Goal: Check status: Check status

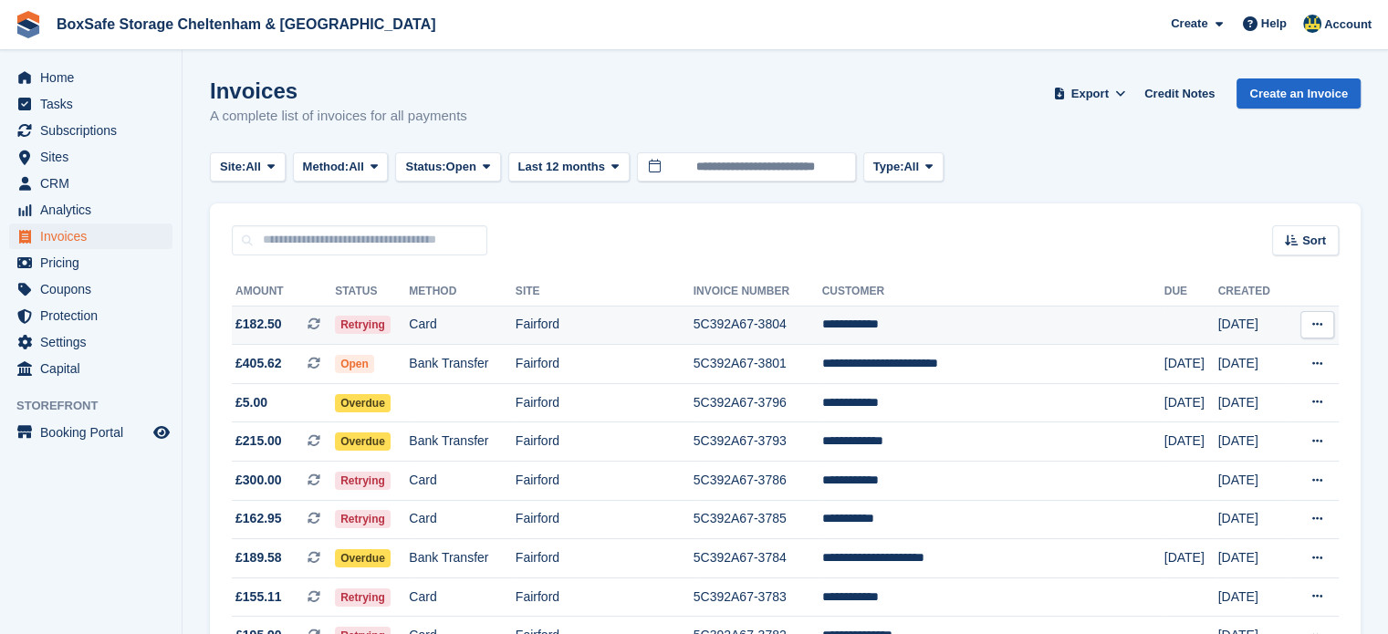
click at [925, 323] on td "**********" at bounding box center [993, 325] width 342 height 39
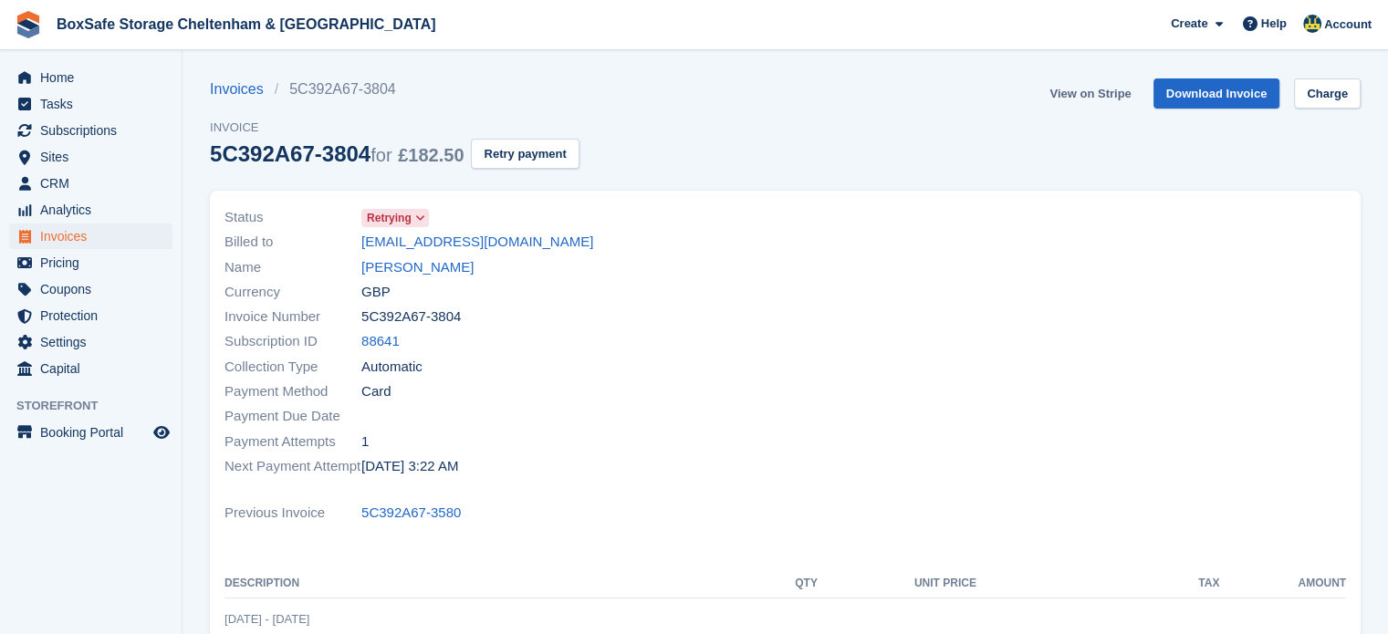
click at [1091, 83] on link "View on Stripe" at bounding box center [1090, 94] width 96 height 30
click at [120, 133] on span "Subscriptions" at bounding box center [95, 131] width 110 height 26
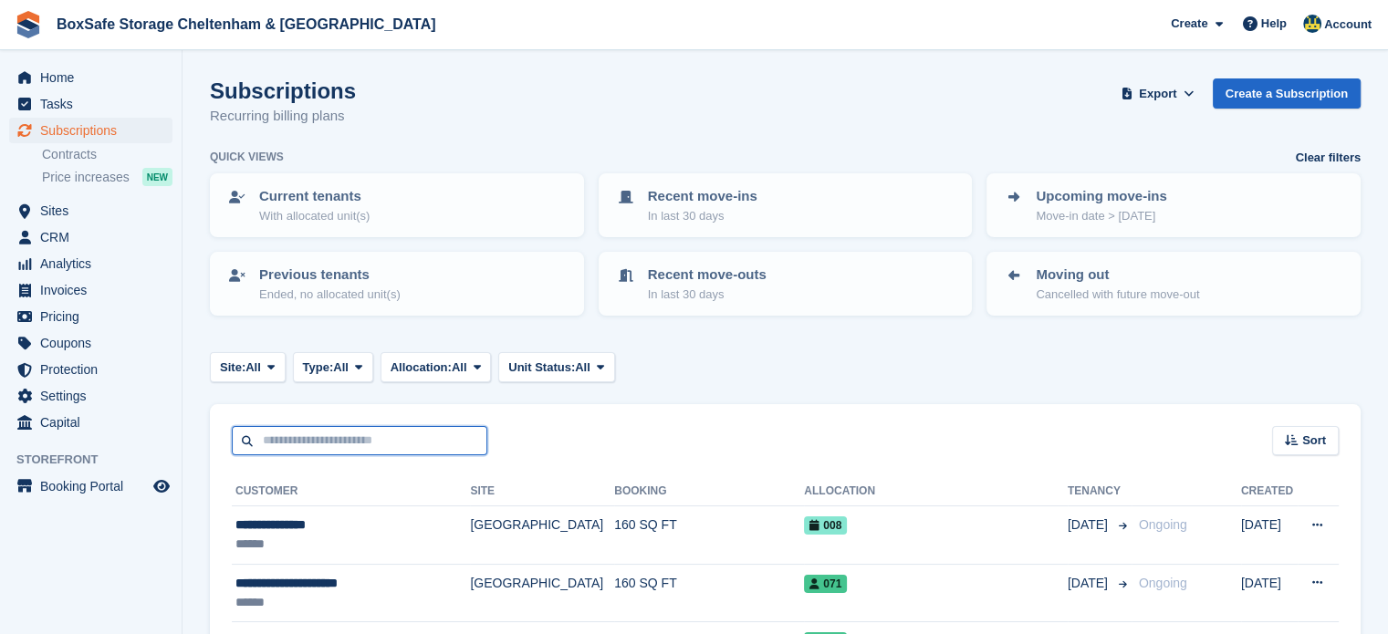
click at [375, 435] on input "text" at bounding box center [360, 441] width 256 height 30
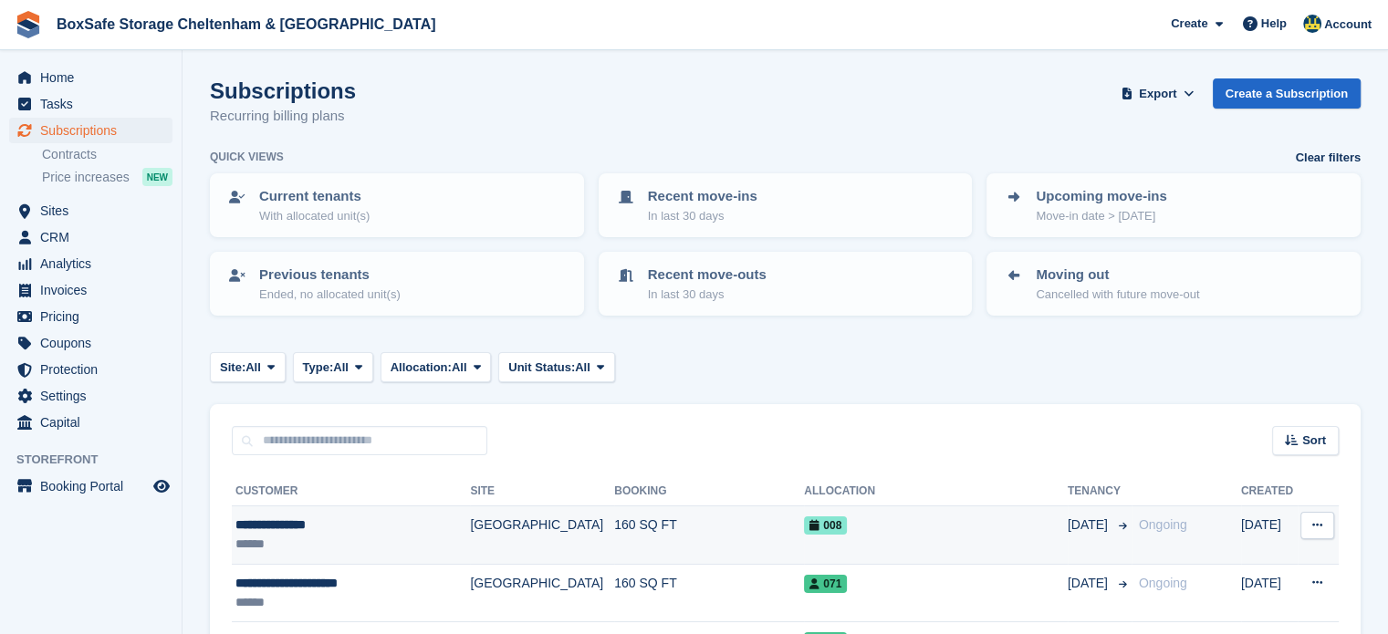
click at [993, 550] on td "008" at bounding box center [936, 536] width 264 height 58
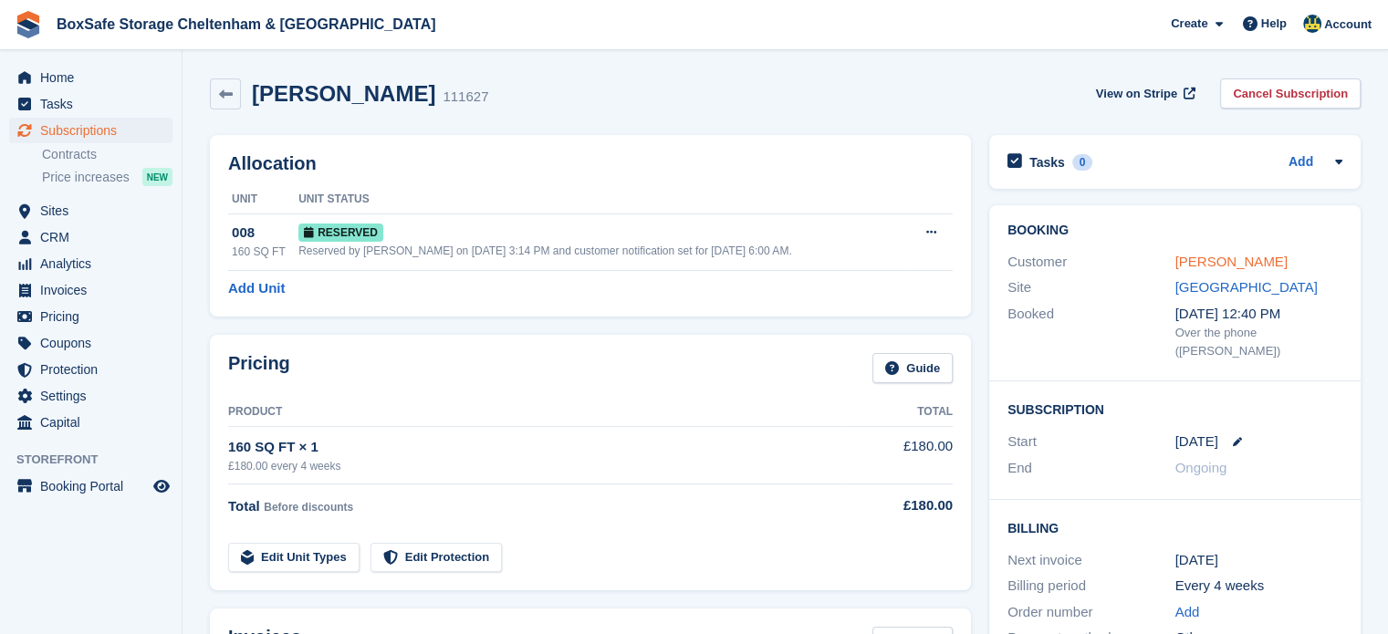
click at [1230, 256] on link "Rosalind Fenton" at bounding box center [1232, 262] width 112 height 16
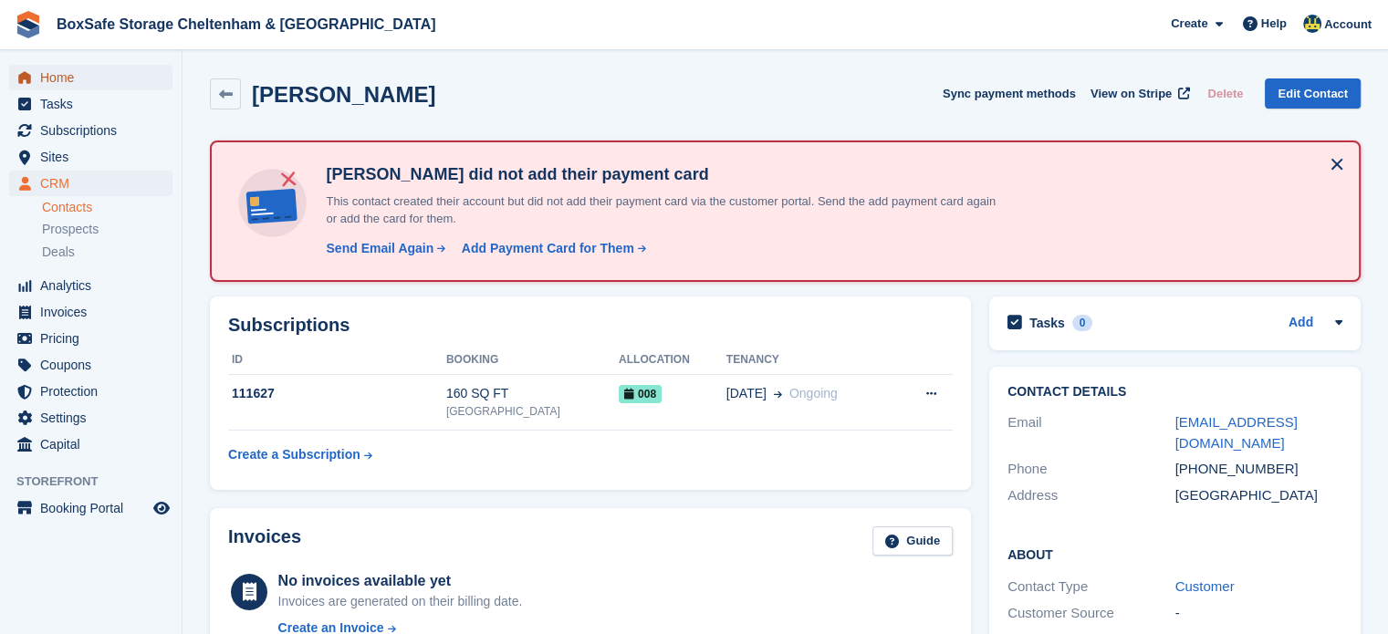
click at [124, 73] on span "Home" at bounding box center [95, 78] width 110 height 26
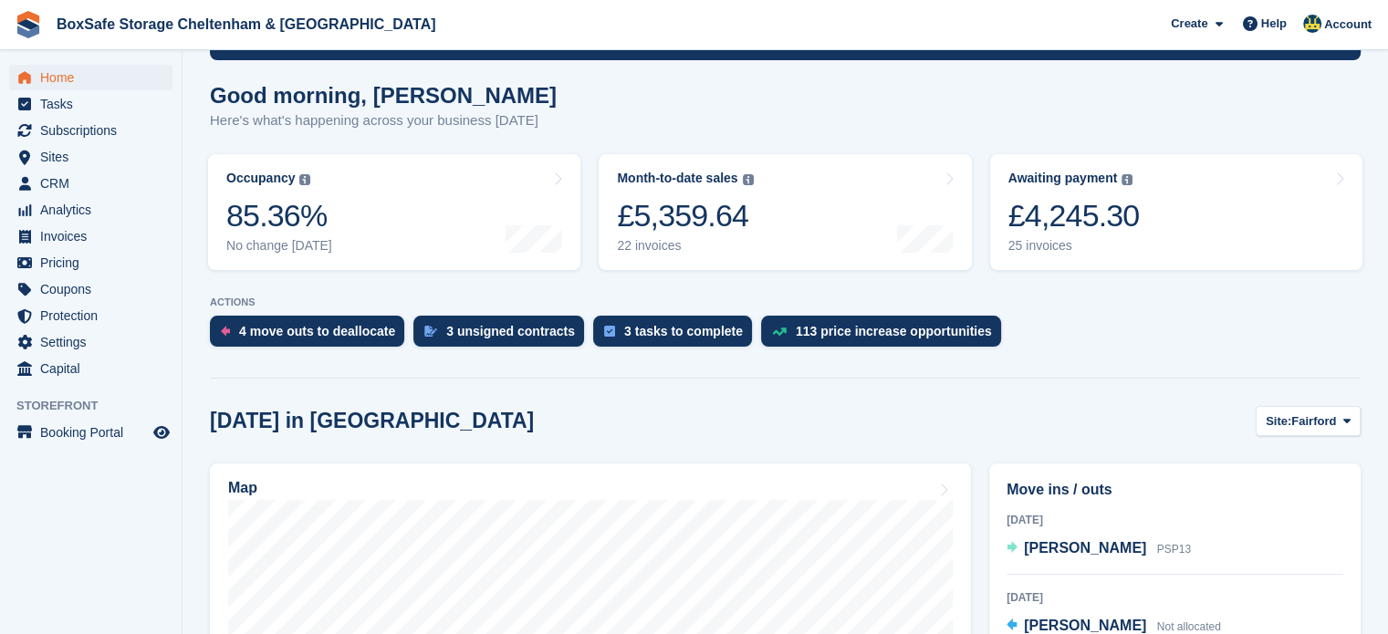
scroll to position [150, 0]
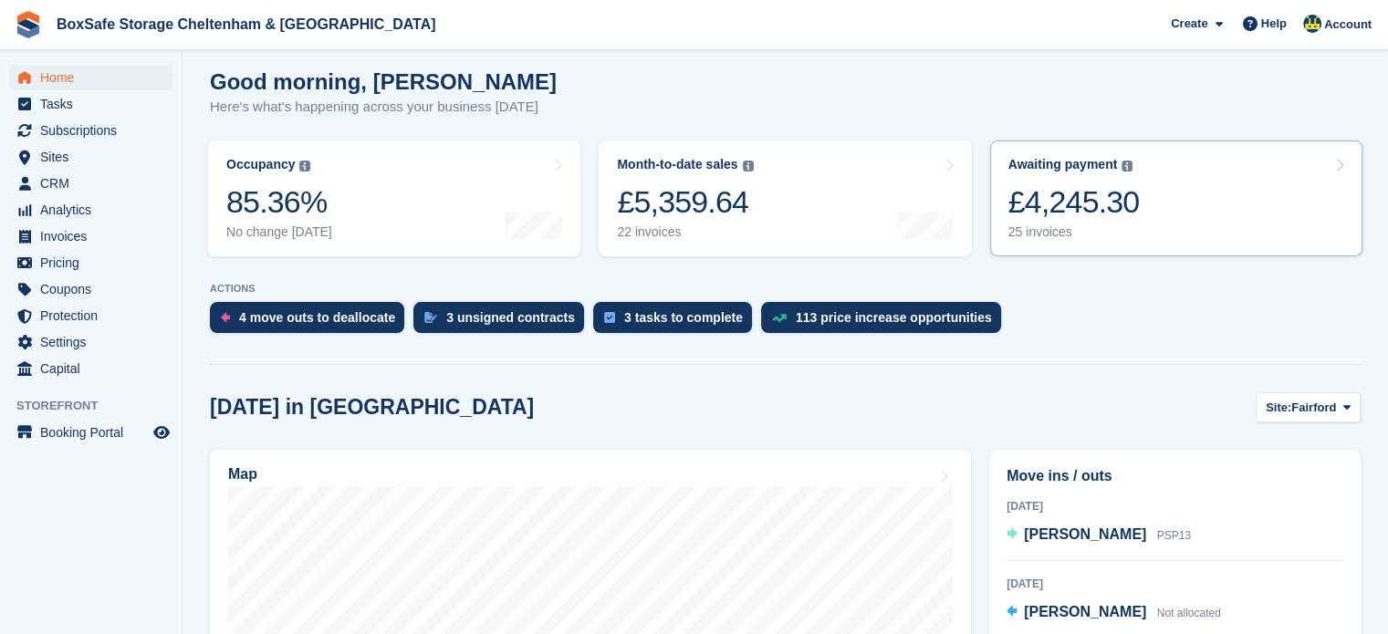
click at [1164, 207] on link "Awaiting payment The total outstanding balance on all open invoices. £4,245.30 …" at bounding box center [1176, 199] width 372 height 116
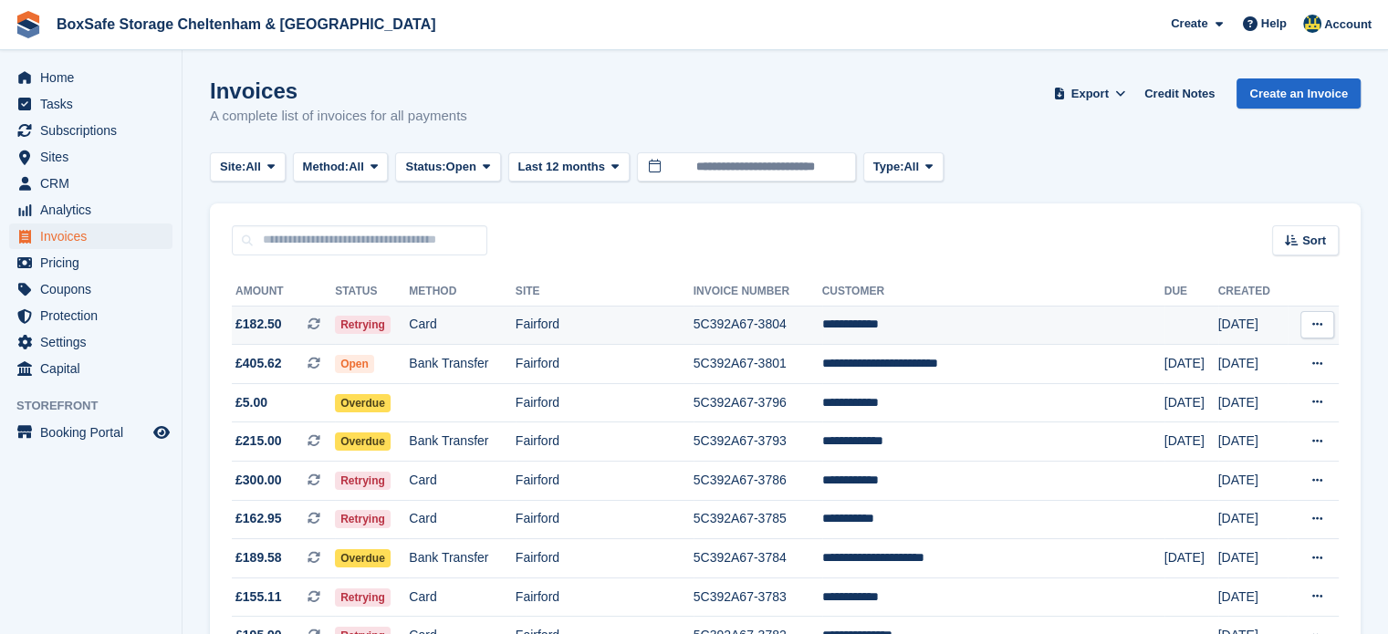
click at [953, 324] on td "**********" at bounding box center [993, 325] width 342 height 39
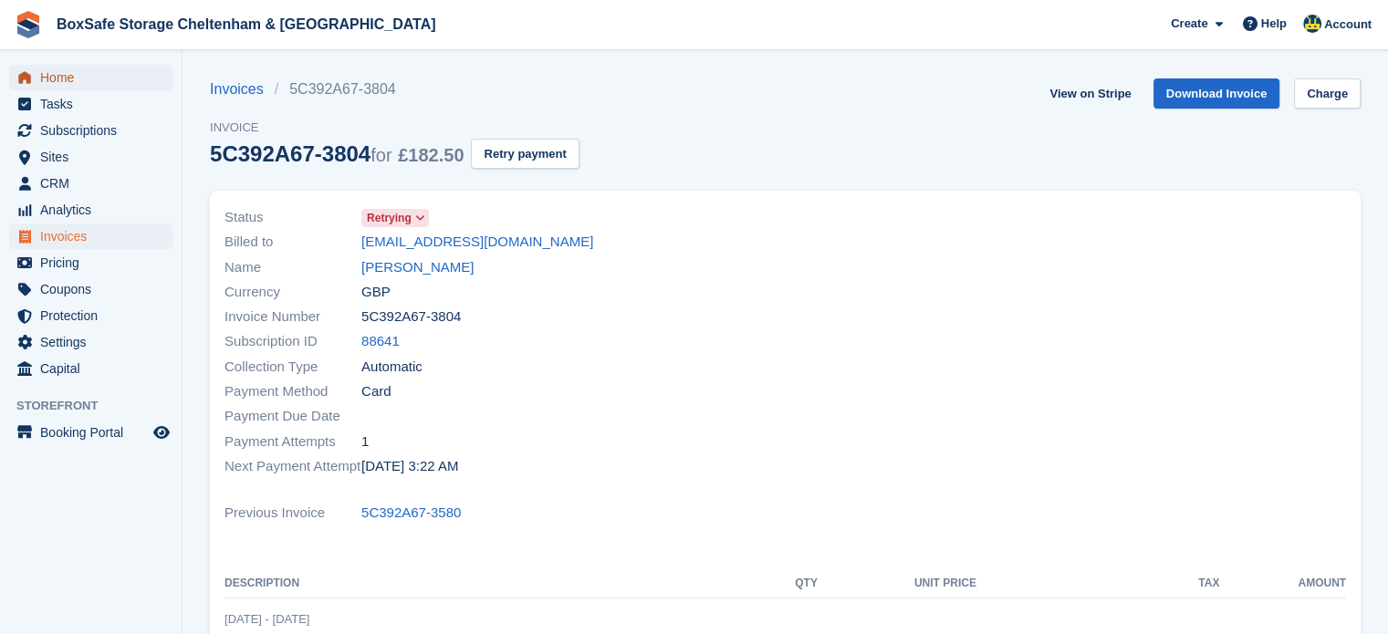
click at [113, 81] on span "Home" at bounding box center [95, 78] width 110 height 26
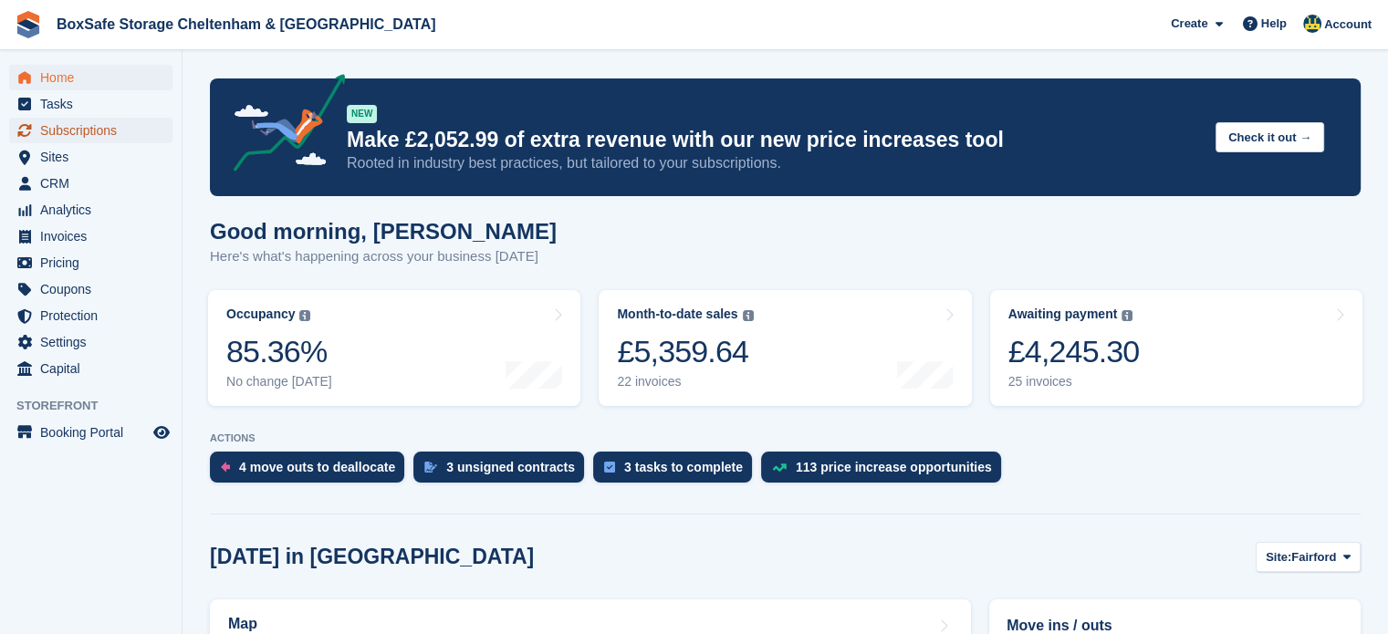
click at [115, 131] on span "Subscriptions" at bounding box center [95, 131] width 110 height 26
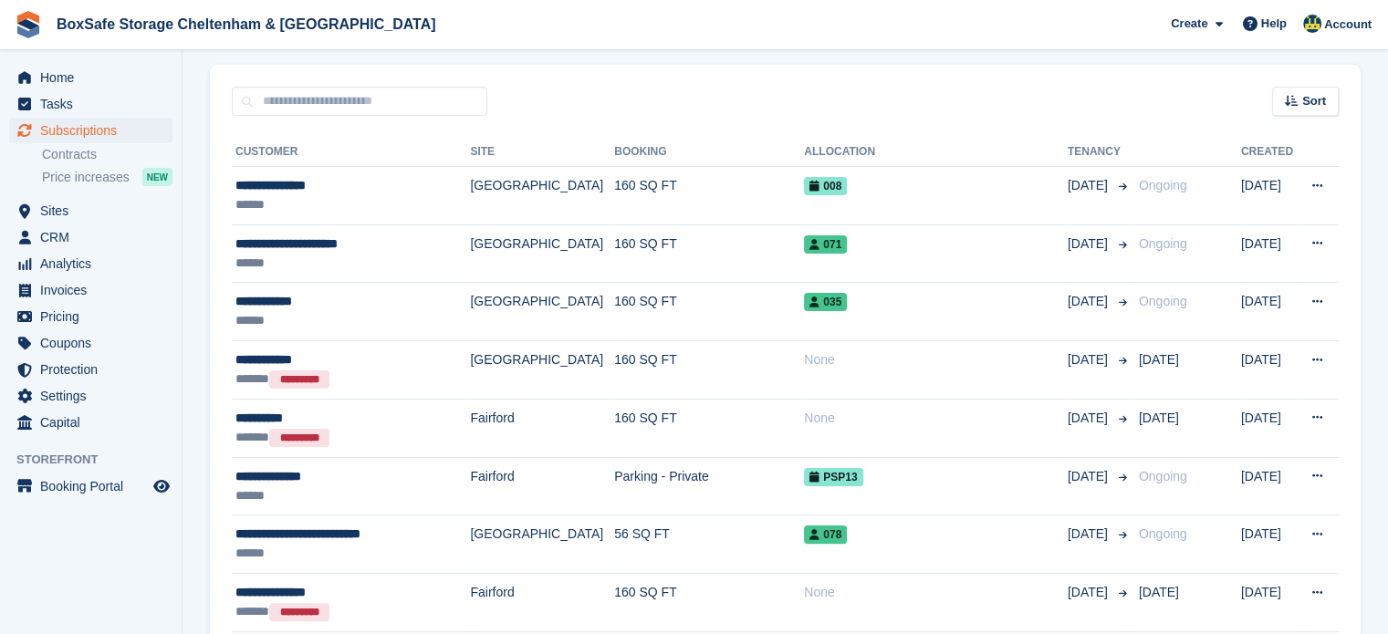
scroll to position [379, 0]
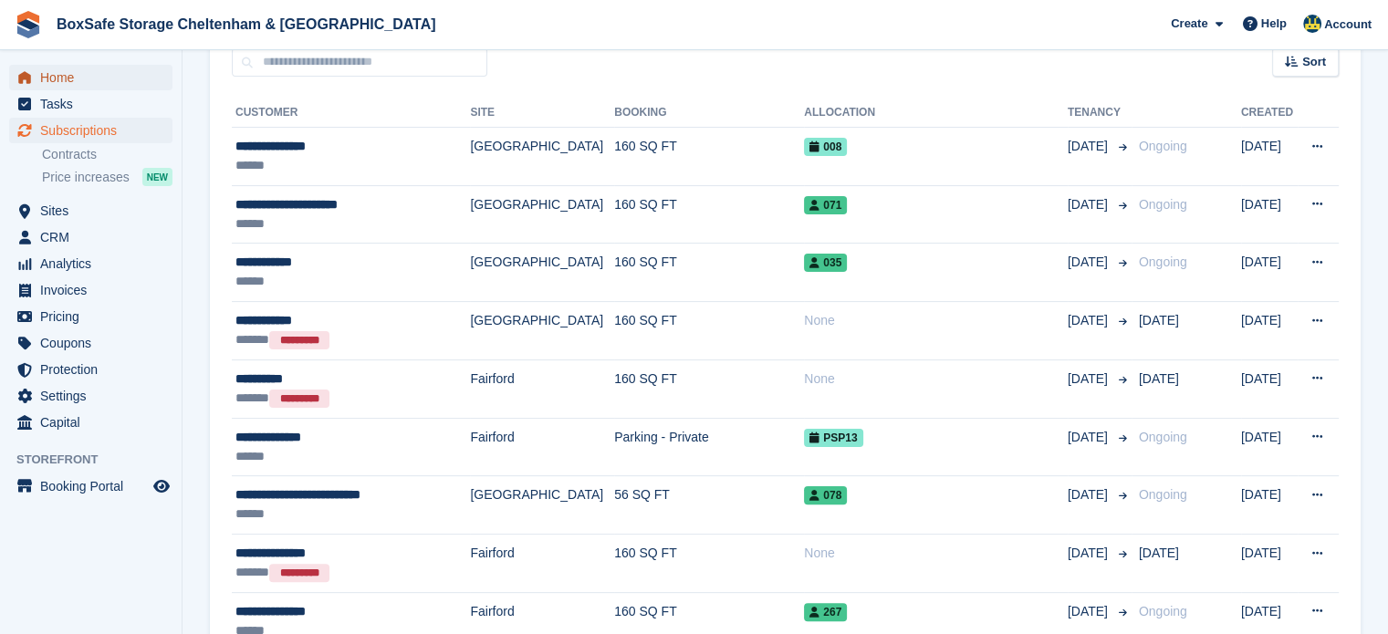
click at [63, 76] on span "Home" at bounding box center [95, 78] width 110 height 26
